Goal: Information Seeking & Learning: Learn about a topic

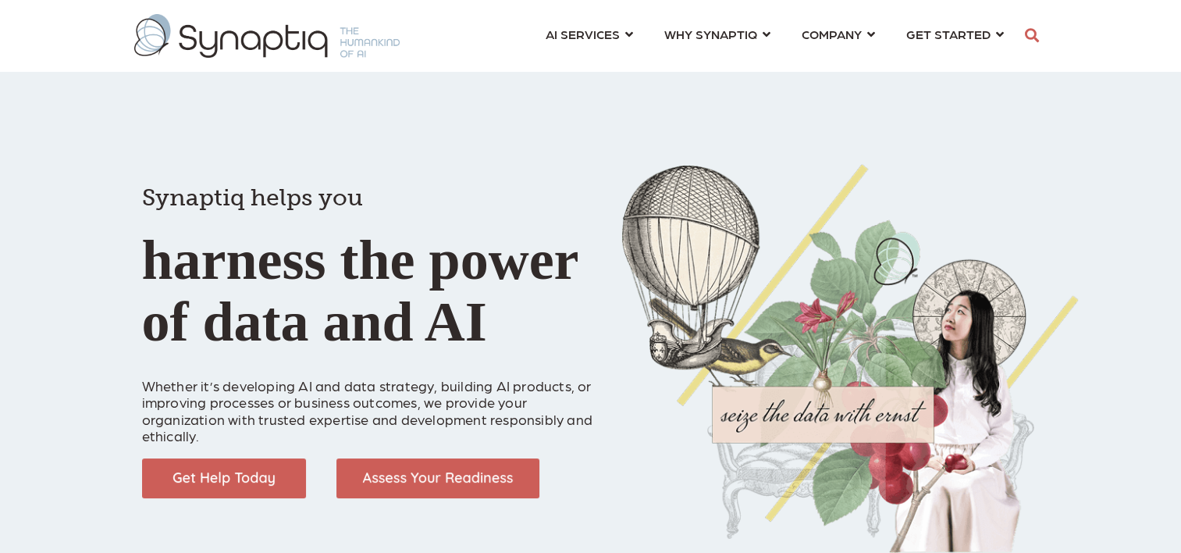
scroll to position [0, 6]
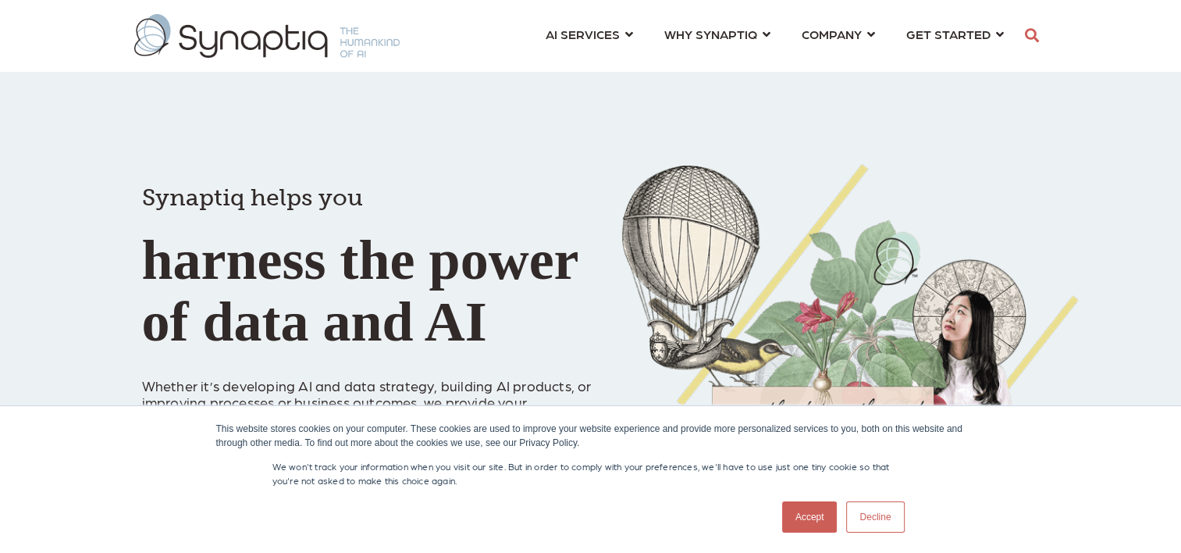
click at [820, 518] on link "Accept" at bounding box center [809, 516] width 55 height 31
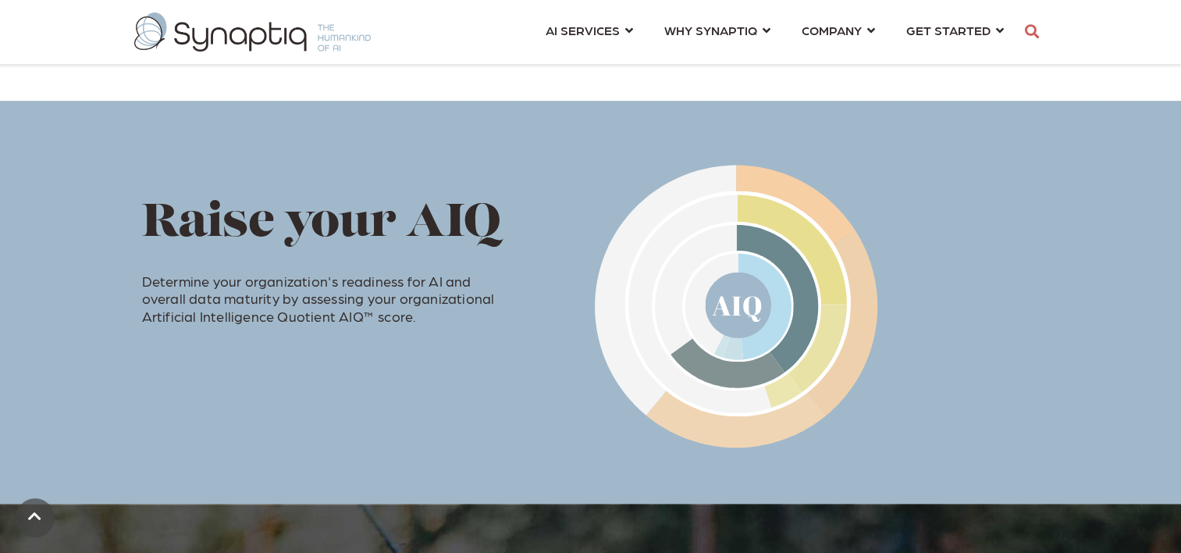
scroll to position [859, 0]
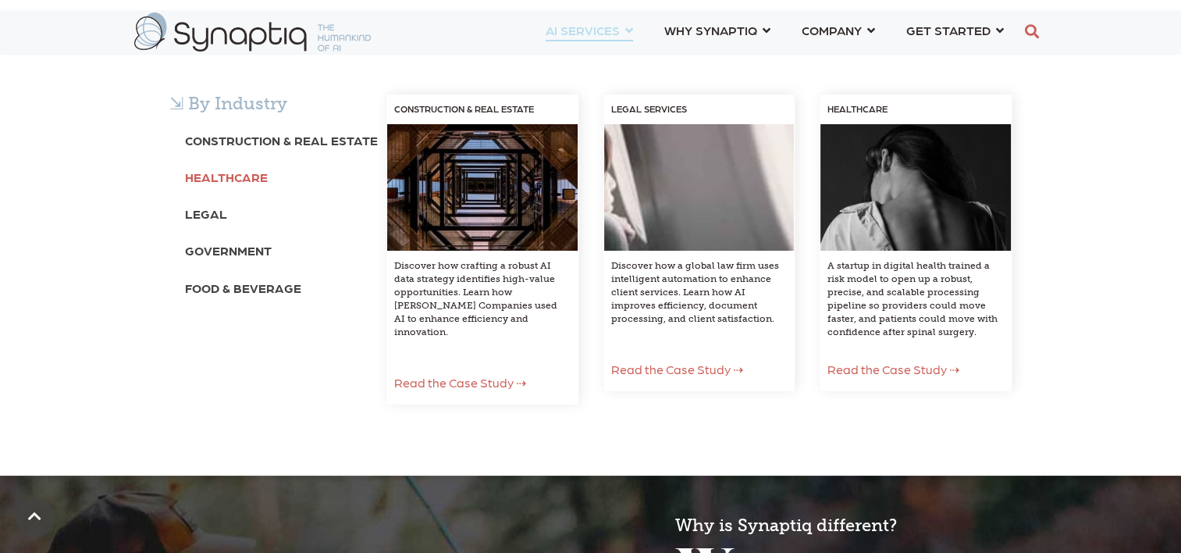
click at [257, 175] on b "Healthcare" at bounding box center [226, 176] width 83 height 15
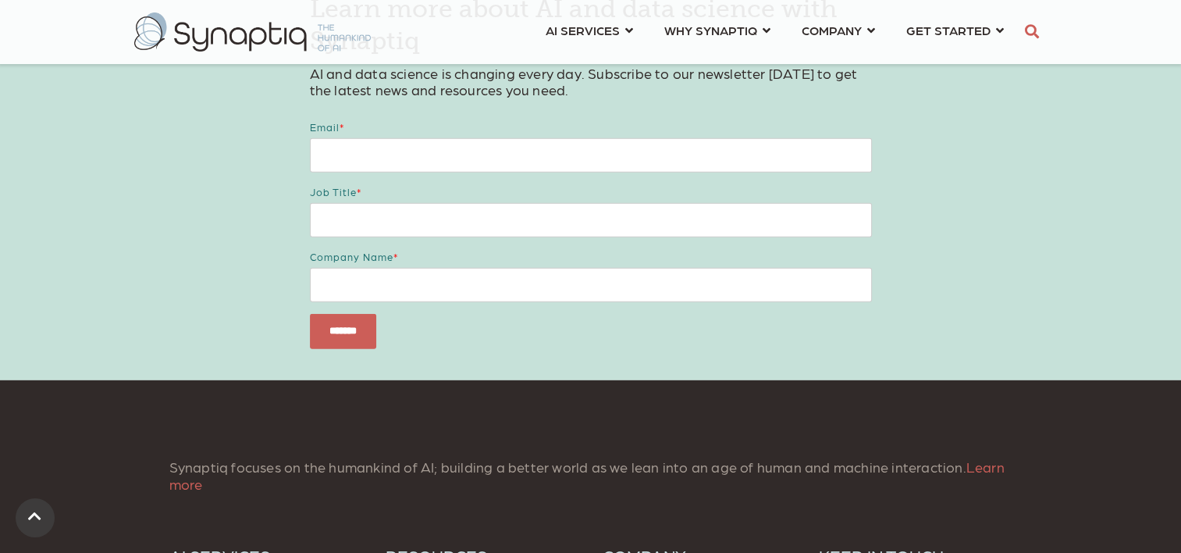
scroll to position [4373, 0]
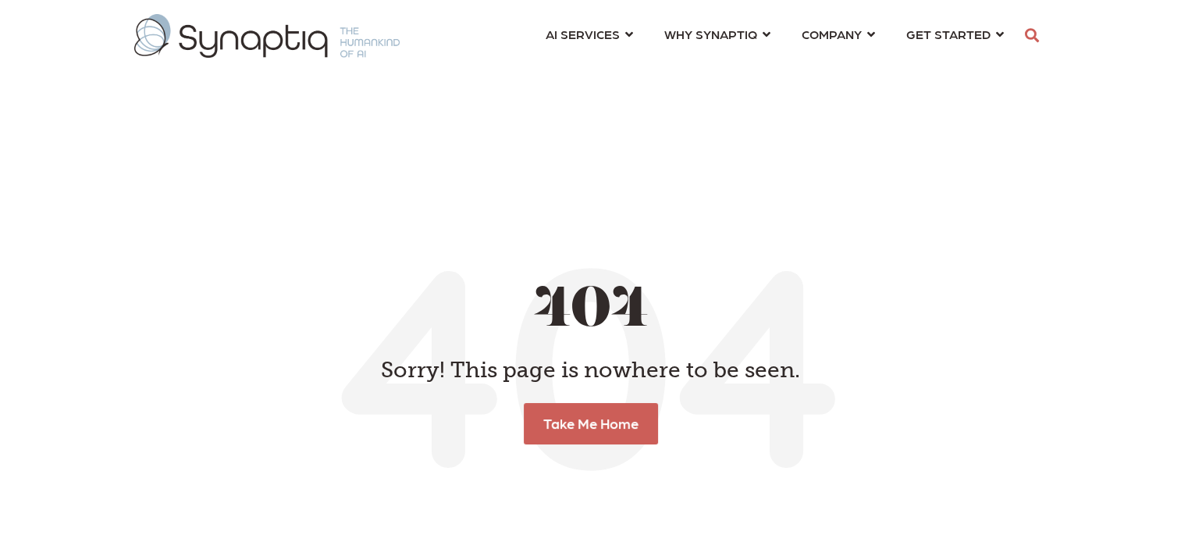
scroll to position [0, 6]
